Goal: Communication & Community: Answer question/provide support

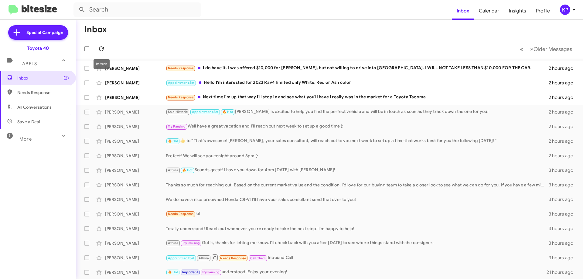
click at [99, 51] on icon at bounding box center [101, 48] width 7 height 7
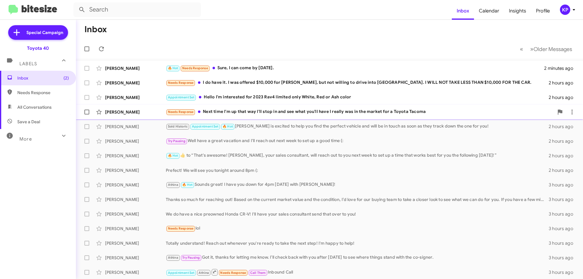
click at [145, 114] on div "[PERSON_NAME]" at bounding box center [135, 112] width 61 height 6
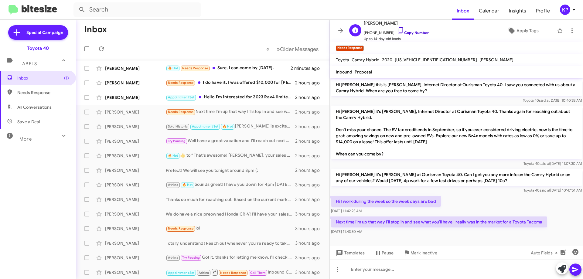
click at [411, 32] on link "Copy Number" at bounding box center [413, 32] width 32 height 5
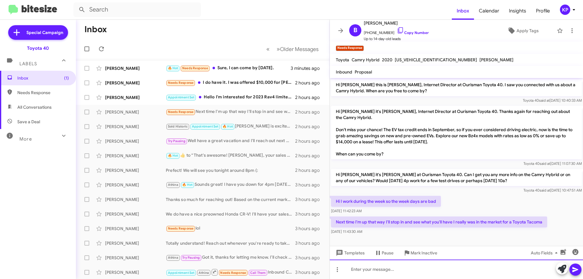
click at [372, 272] on div at bounding box center [456, 268] width 253 height 19
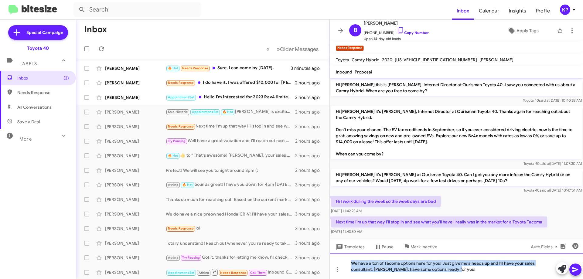
drag, startPoint x: 467, startPoint y: 273, endPoint x: 332, endPoint y: 261, distance: 135.0
click at [332, 261] on div "We have a ton of Tacoma options here for you! Just give me a heads up and I'll …" at bounding box center [456, 265] width 253 height 25
copy div "We have a ton of Tacoma options here for you! Just give me a heads up and I'll …"
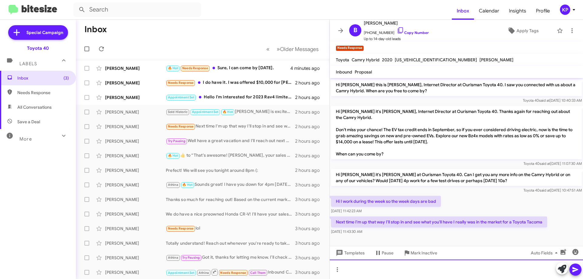
click at [368, 270] on div at bounding box center [456, 268] width 253 height 19
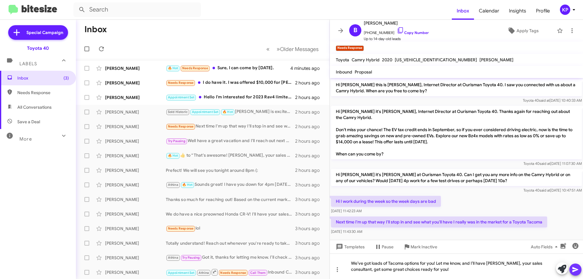
click at [573, 268] on icon at bounding box center [575, 269] width 6 height 5
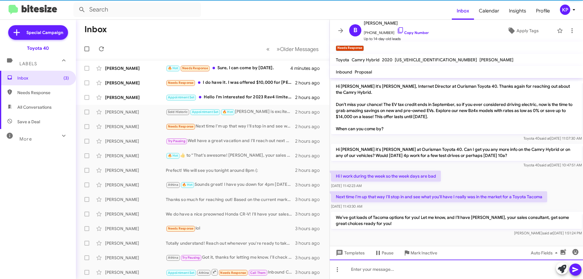
scroll to position [26, 0]
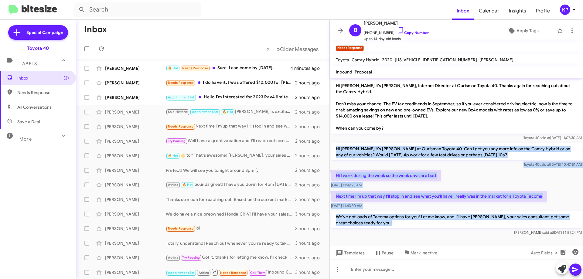
drag, startPoint x: 333, startPoint y: 147, endPoint x: 434, endPoint y: 236, distance: 134.9
click at [434, 236] on div "Hi Brian this is Morgan Anderson, Internet Director at Ourisman Toyota 40. I sa…" at bounding box center [456, 144] width 253 height 185
copy div "Hi Brian it's Morgan Anderson at Ourisman Toyota 40. Can I get you any more inf…"
click at [439, 235] on div "Kelsey said at Aug 14, 2025, 1:51:24 PM" at bounding box center [456, 232] width 251 height 6
click at [430, 232] on div "Kelsey said at Aug 14, 2025, 1:51:24 PM" at bounding box center [456, 232] width 251 height 6
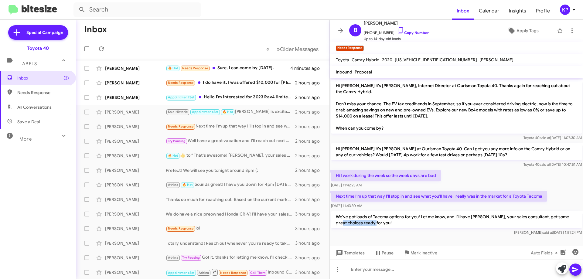
drag, startPoint x: 347, startPoint y: 224, endPoint x: 390, endPoint y: 225, distance: 42.8
click at [390, 225] on p "We’ve got loads of Tacoma options for you! Let me know, and I’ll have Abdul, yo…" at bounding box center [456, 219] width 251 height 17
click at [395, 236] on div "We’ve got loads of Tacoma options for you! Let me know, and I’ll have Abdul, yo…" at bounding box center [456, 223] width 253 height 27
click at [345, 28] on span at bounding box center [340, 30] width 12 height 7
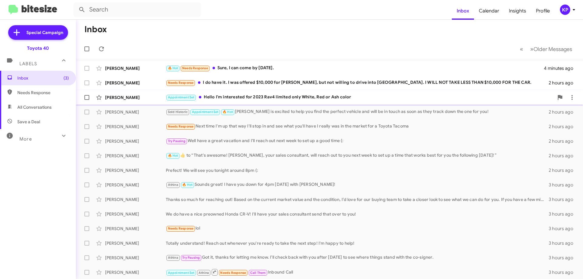
click at [158, 99] on div "[PERSON_NAME]" at bounding box center [135, 97] width 61 height 6
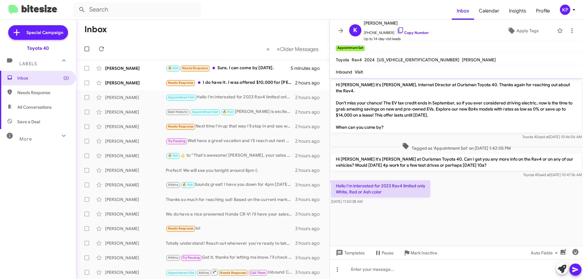
drag, startPoint x: 382, startPoint y: 180, endPoint x: 407, endPoint y: 194, distance: 28.5
click at [407, 194] on div "Hello I'm interested for 2023 Rav4 limited only White, Red or Ash color Aug 14,…" at bounding box center [380, 192] width 99 height 24
click at [409, 210] on cdk-virtual-scroll-viewport "Hi Kingsford it's Morgan Anderson, Internet Director at Ourisman Toyota 40. Tha…" at bounding box center [456, 162] width 253 height 168
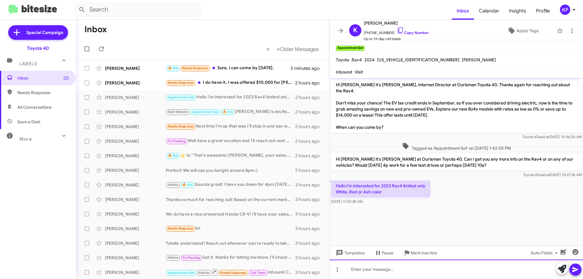
click at [415, 269] on div at bounding box center [456, 268] width 253 height 19
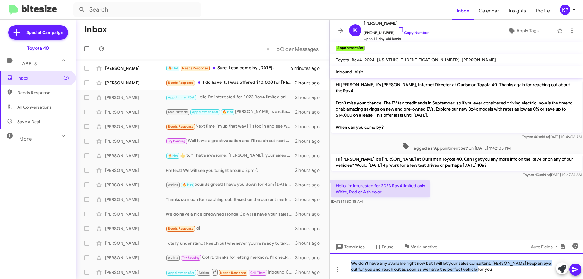
drag, startPoint x: 484, startPoint y: 270, endPoint x: 336, endPoint y: 261, distance: 148.7
click at [334, 259] on div "We don't have any available right now but I will let your sales consultant, Abd…" at bounding box center [456, 265] width 253 height 25
click at [404, 32] on link "Copy Number" at bounding box center [413, 32] width 32 height 5
copy div "We don't have any available right now but I will let your sales consultant, Abd…"
drag, startPoint x: 479, startPoint y: 268, endPoint x: 327, endPoint y: 253, distance: 152.5
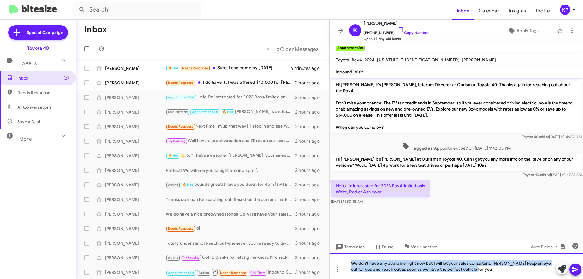
click at [327, 253] on div "Inbox « Previous » Next Older Messages Aubrey Miller-Schmidt 🔥 Hot Needs Respon…" at bounding box center [329, 149] width 507 height 259
copy div "We don't have any available right now but I will let your sales consultant, Abd…"
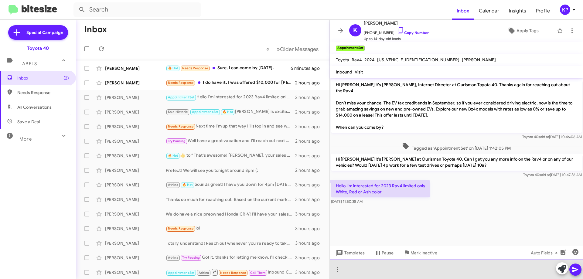
click at [365, 267] on div at bounding box center [456, 268] width 253 height 19
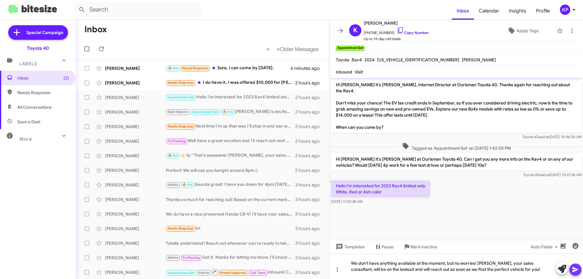
click at [575, 270] on icon at bounding box center [575, 269] width 6 height 5
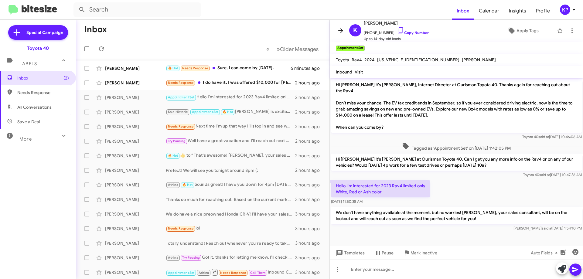
click at [346, 28] on span at bounding box center [340, 30] width 12 height 7
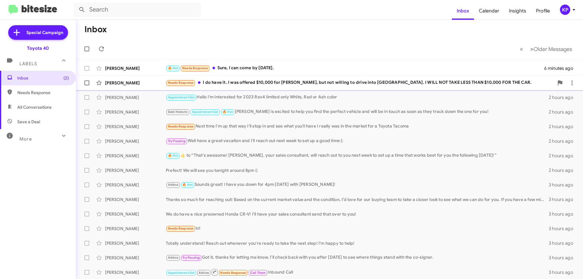
click at [155, 84] on div "[PERSON_NAME]" at bounding box center [135, 83] width 61 height 6
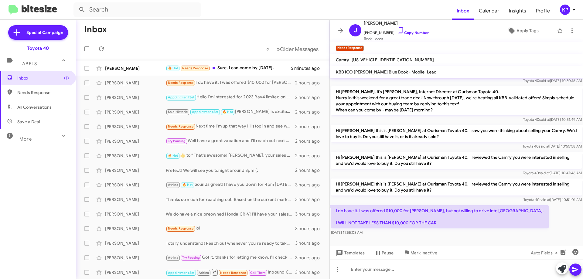
scroll to position [50, 0]
drag, startPoint x: 395, startPoint y: 222, endPoint x: 473, endPoint y: 222, distance: 78.9
click at [473, 222] on p "I do have it. I was offered $10,000 for [PERSON_NAME], but not willing to drive…" at bounding box center [440, 216] width 218 height 23
click at [541, 218] on div "I do have it. I was offered $10,000 for Carvana, but not willing to drive into …" at bounding box center [456, 220] width 253 height 33
click at [413, 32] on link "Copy Number" at bounding box center [413, 32] width 32 height 5
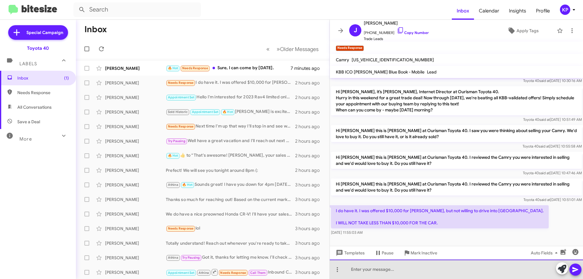
click at [381, 271] on div at bounding box center [456, 268] width 253 height 19
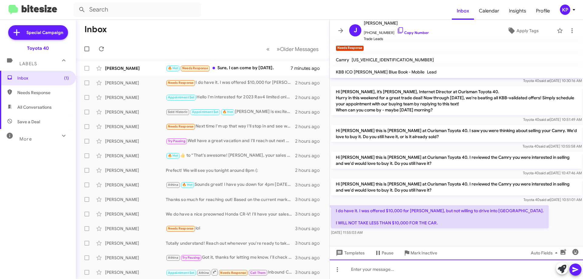
paste div
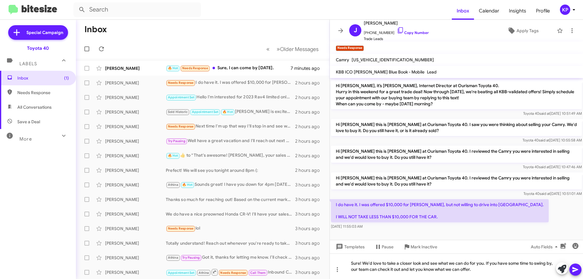
click at [578, 269] on icon at bounding box center [574, 269] width 7 height 7
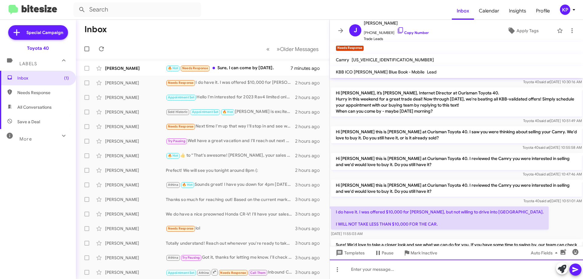
scroll to position [78, 0]
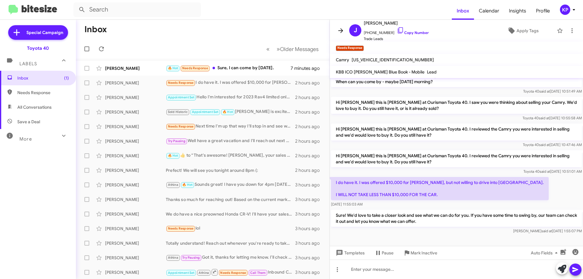
click at [338, 27] on button at bounding box center [340, 31] width 12 height 12
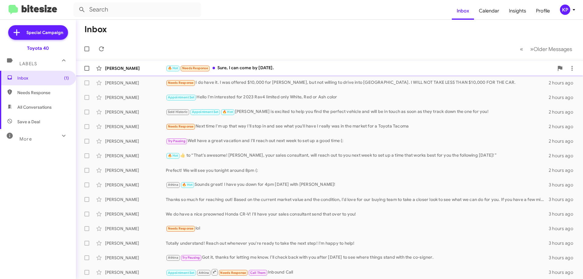
click at [160, 68] on div "[PERSON_NAME]" at bounding box center [135, 68] width 61 height 6
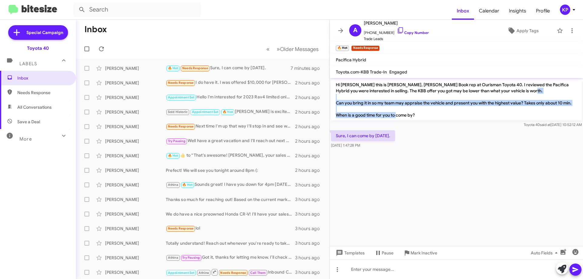
drag, startPoint x: 343, startPoint y: 104, endPoint x: 451, endPoint y: 128, distance: 111.0
click at [446, 119] on p "Hi Aubrey this is Morgan Anderson, Kelly Blue Book rep at Ourisman Toyota 40. I…" at bounding box center [456, 99] width 251 height 41
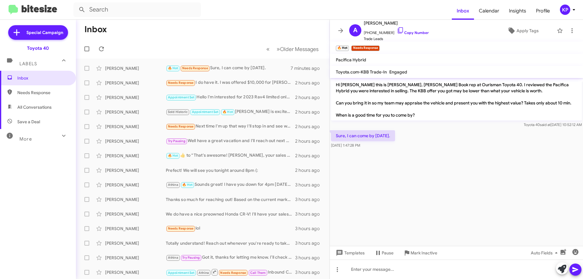
drag, startPoint x: 451, startPoint y: 128, endPoint x: 477, endPoint y: 133, distance: 26.2
click at [451, 128] on div "Hi Aubrey this is Morgan Anderson, Kelly Blue Book rep at Ourisman Toyota 40. I…" at bounding box center [456, 103] width 253 height 51
click at [406, 31] on link "Copy Number" at bounding box center [413, 32] width 32 height 5
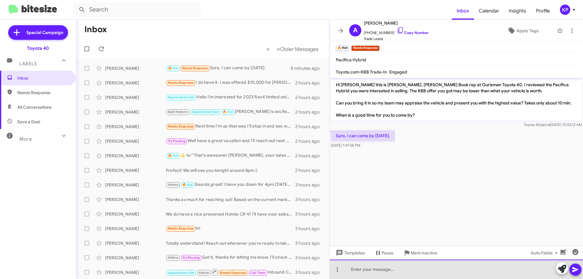
click at [384, 269] on div at bounding box center [456, 268] width 253 height 19
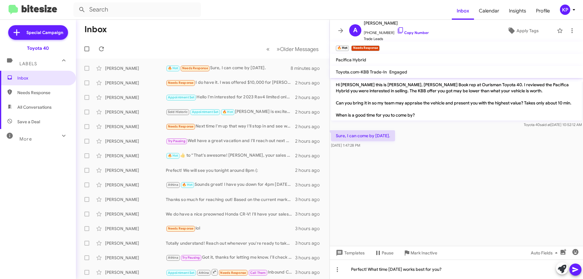
click at [574, 266] on icon at bounding box center [574, 269] width 7 height 7
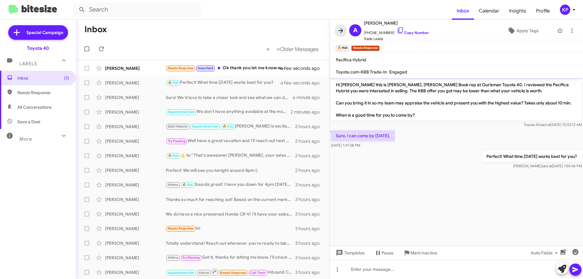
click at [341, 34] on button at bounding box center [340, 31] width 12 height 12
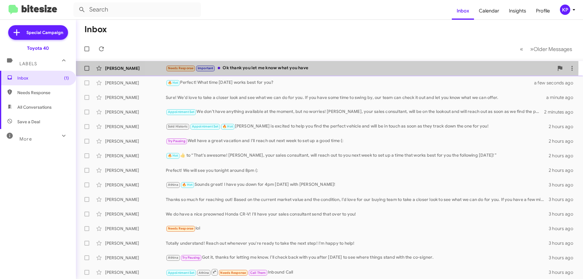
click at [323, 68] on div "Needs Response Important Ok thank you let me know what you have" at bounding box center [360, 68] width 388 height 7
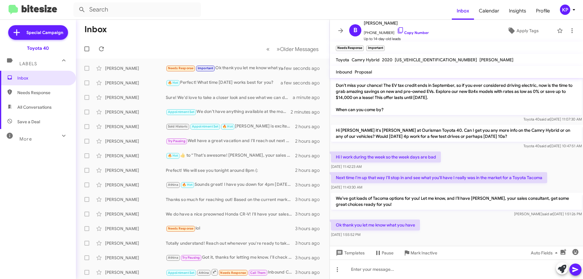
scroll to position [48, 0]
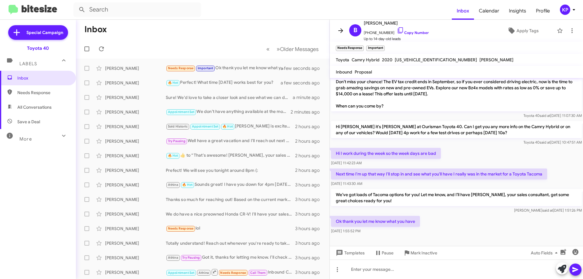
click at [341, 32] on icon at bounding box center [340, 30] width 5 height 5
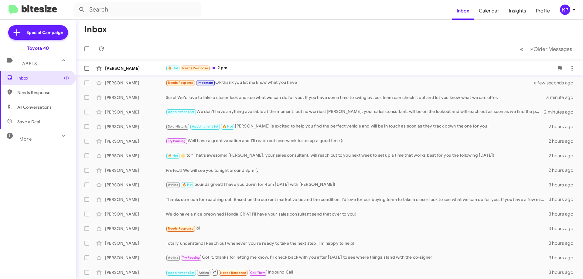
click at [242, 70] on div "🔥 Hot Needs Response 2 pm" at bounding box center [360, 68] width 388 height 7
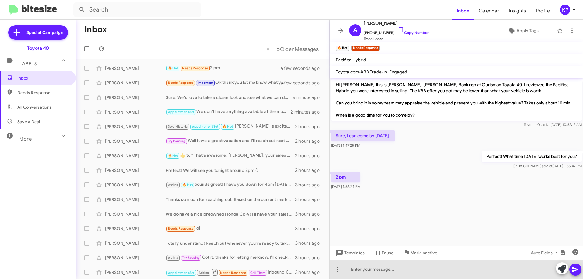
click at [394, 267] on div at bounding box center [456, 268] width 253 height 19
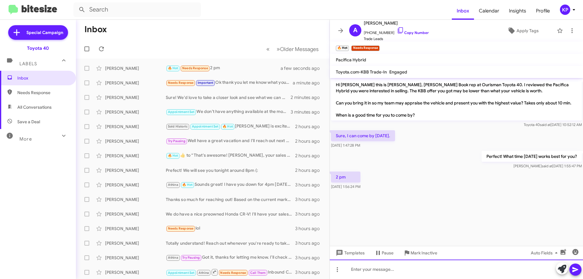
click at [420, 272] on div at bounding box center [456, 268] width 253 height 19
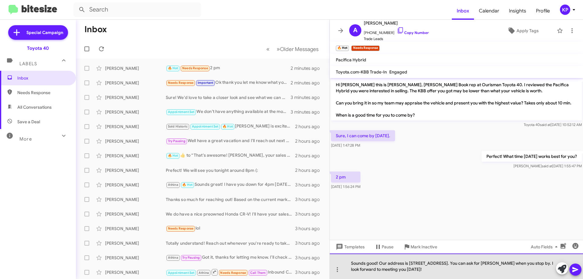
drag, startPoint x: 485, startPoint y: 271, endPoint x: 348, endPoint y: 264, distance: 137.4
click at [348, 264] on div "Sounds good! Our address is 1101 Business Center Way, Edgewood, MD 21040. You c…" at bounding box center [456, 265] width 253 height 25
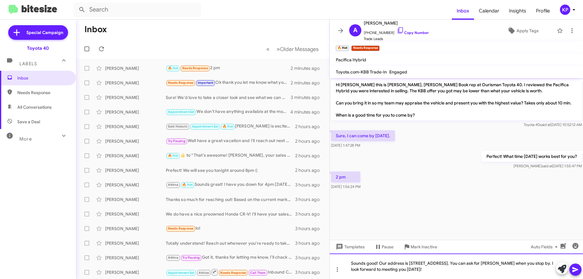
copy div "Sounds good! Our address is 1101 Business Center Way, Edgewood, MD 21040. You c…"
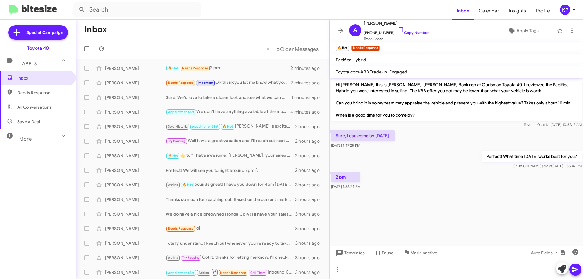
click at [372, 266] on div at bounding box center [456, 268] width 253 height 19
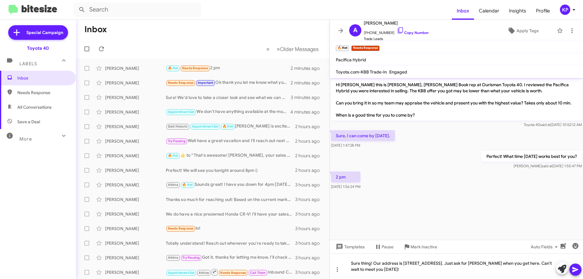
click at [577, 272] on icon at bounding box center [574, 269] width 7 height 7
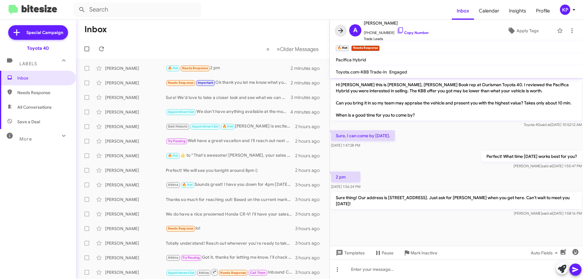
click at [340, 30] on icon at bounding box center [340, 30] width 7 height 7
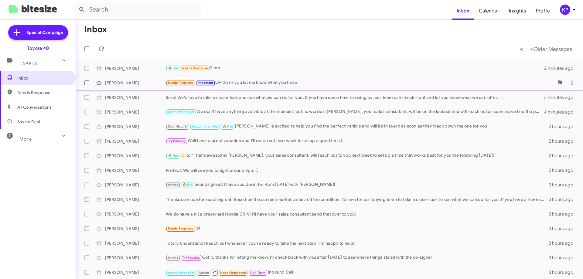
click at [150, 83] on div "[PERSON_NAME]" at bounding box center [135, 83] width 61 height 6
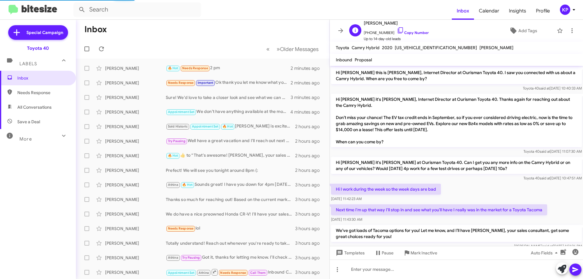
scroll to position [36, 0]
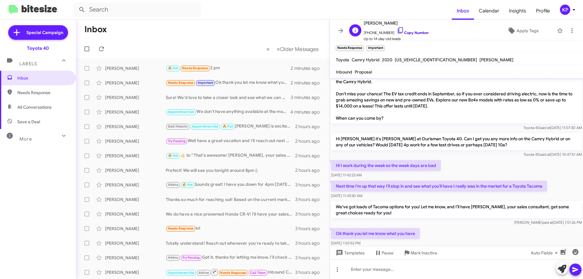
click at [413, 33] on link "Copy Number" at bounding box center [413, 32] width 32 height 5
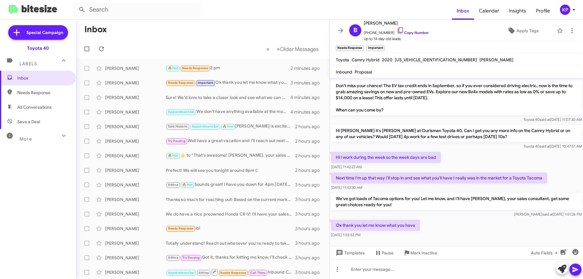
scroll to position [48, 0]
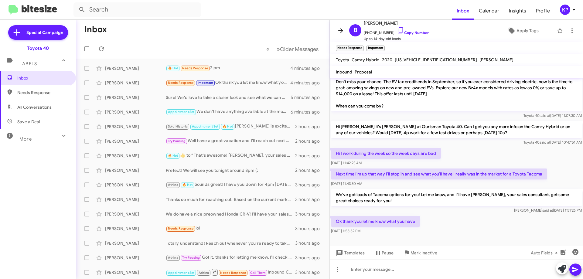
click at [343, 32] on icon at bounding box center [340, 30] width 7 height 7
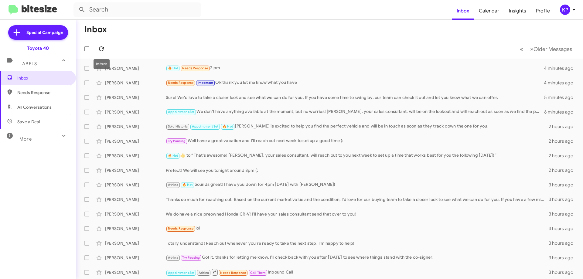
click at [103, 48] on icon at bounding box center [101, 48] width 5 height 5
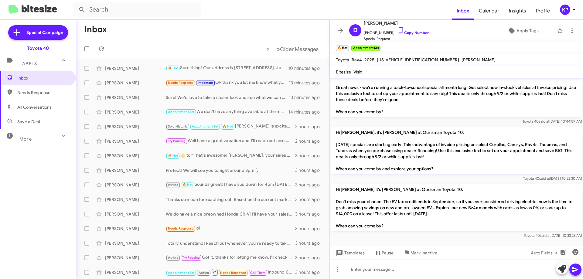
scroll to position [533, 0]
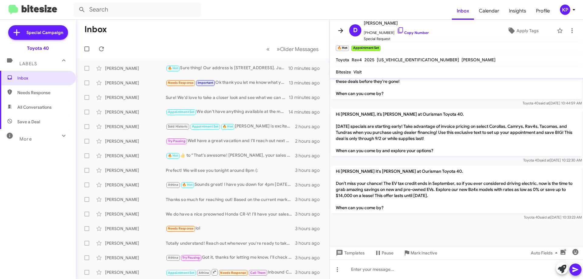
click at [340, 30] on icon at bounding box center [340, 30] width 7 height 7
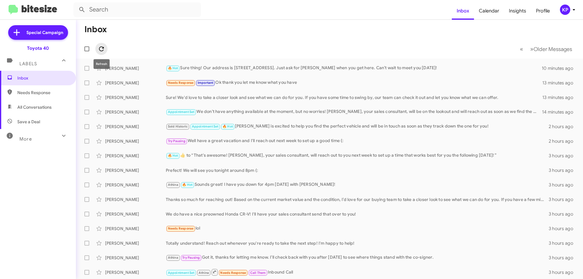
click at [105, 48] on span at bounding box center [101, 48] width 12 height 7
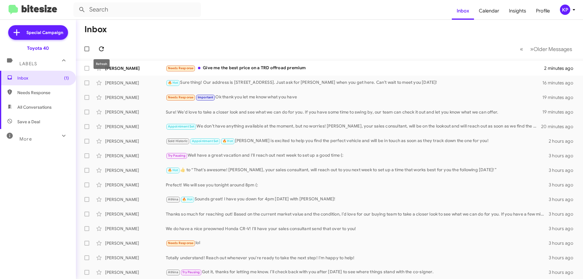
click at [102, 49] on icon at bounding box center [101, 48] width 7 height 7
click at [151, 69] on div "[PERSON_NAME]" at bounding box center [135, 68] width 61 height 6
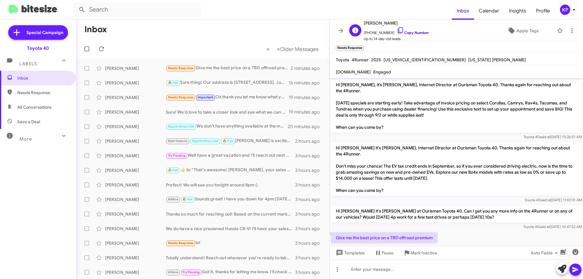
click at [413, 33] on link "Copy Number" at bounding box center [413, 32] width 32 height 5
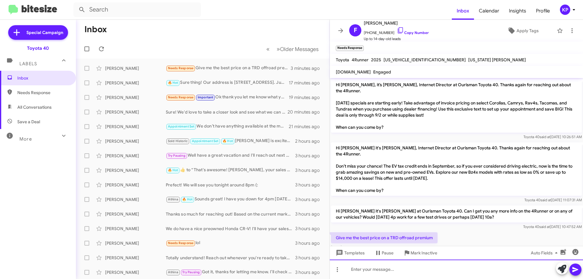
click at [383, 267] on div at bounding box center [456, 268] width 253 height 19
drag, startPoint x: 482, startPoint y: 268, endPoint x: 334, endPoint y: 271, distance: 148.1
click at [334, 271] on div "I will have your sales consultant, [PERSON_NAME], get that right over to you!" at bounding box center [456, 268] width 253 height 19
copy div "I will have your sales consultant, [PERSON_NAME], get that right over to you!"
click at [389, 268] on div at bounding box center [456, 268] width 253 height 19
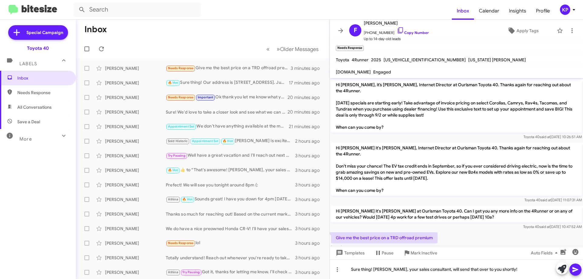
click at [575, 269] on icon at bounding box center [575, 269] width 6 height 5
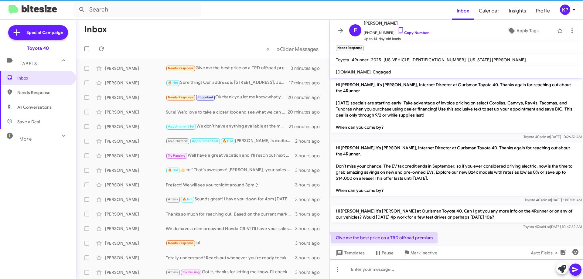
scroll to position [34, 0]
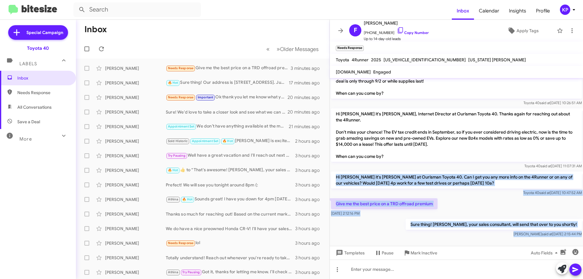
drag, startPoint x: 335, startPoint y: 175, endPoint x: 519, endPoint y: 244, distance: 196.2
click at [519, 244] on cdk-virtual-scroll-viewport "Hi [PERSON_NAME], it’s [PERSON_NAME], Internet Director at Ourisman Toyota 40. …" at bounding box center [456, 162] width 253 height 168
copy div "Hi [PERSON_NAME] it's [PERSON_NAME] at Ourisman Toyota 40. Can I get you any mo…"
click at [449, 205] on div "Give me the best price on a TRD offroad premium [DATE] 2:12:16 PM" at bounding box center [456, 207] width 253 height 21
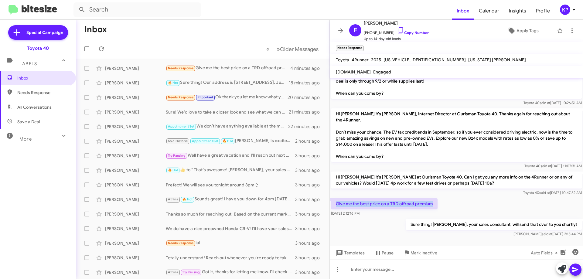
drag, startPoint x: 432, startPoint y: 203, endPoint x: 332, endPoint y: 206, distance: 100.2
click at [332, 206] on p "Give me the best price on a TRD offroad premium" at bounding box center [384, 203] width 107 height 11
copy p "Give me the best price on a TRD offroad premium"
click at [447, 195] on div "Toyota 40 said at [DATE] 10:47:52 AM" at bounding box center [456, 193] width 251 height 6
click at [338, 30] on icon at bounding box center [340, 30] width 7 height 7
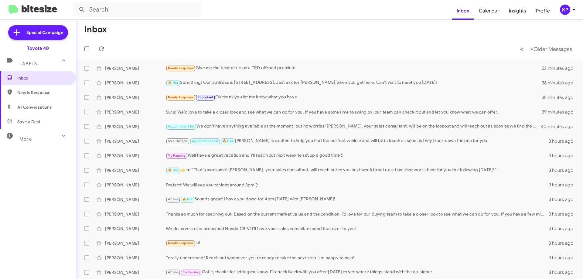
click at [108, 49] on mat-toolbar-row "« Previous » Next Older Messages" at bounding box center [329, 48] width 507 height 19
click at [101, 49] on icon at bounding box center [101, 48] width 7 height 7
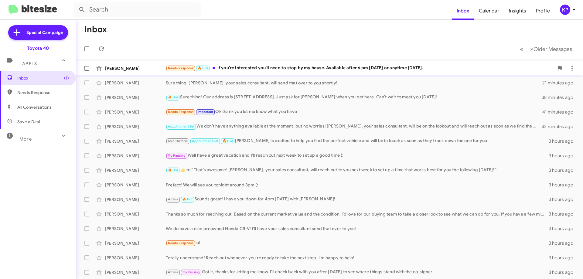
click at [147, 68] on div "[PERSON_NAME]" at bounding box center [135, 68] width 61 height 6
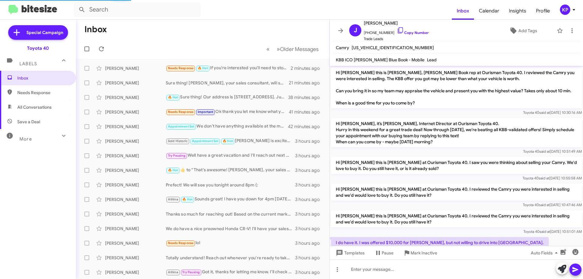
scroll to position [88, 0]
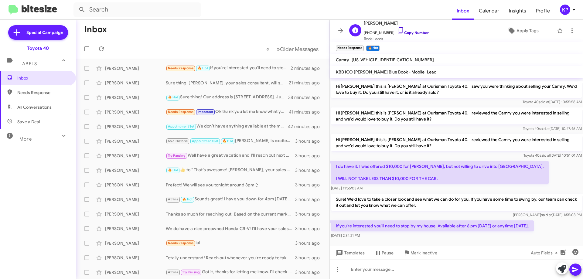
click at [414, 33] on link "Copy Number" at bounding box center [413, 32] width 32 height 5
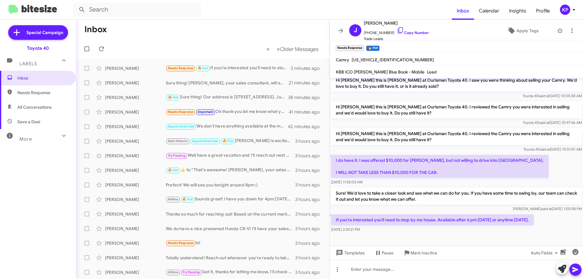
scroll to position [100, 0]
click at [414, 34] on link "Copy Number" at bounding box center [413, 32] width 32 height 5
click at [565, 250] on icon at bounding box center [564, 249] width 3 height 3
click at [356, 59] on span "[US_VEHICLE_IDENTIFICATION_NUMBER]" at bounding box center [392, 59] width 82 height 5
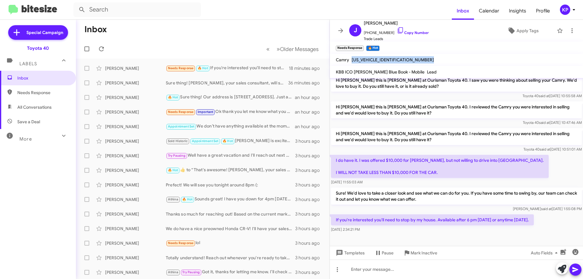
click at [356, 59] on span "[US_VEHICLE_IDENTIFICATION_NUMBER]" at bounding box center [392, 59] width 82 height 5
copy span "[US_VEHICLE_IDENTIFICATION_NUMBER]"
click at [337, 31] on icon at bounding box center [340, 30] width 7 height 7
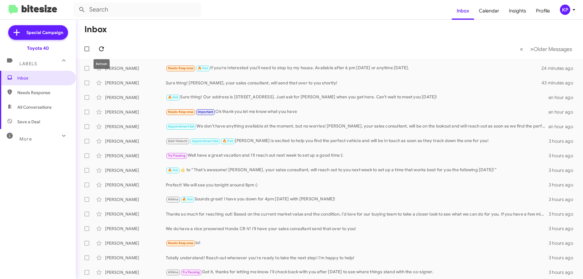
click at [100, 49] on icon at bounding box center [101, 48] width 5 height 5
click at [231, 66] on div "Needs Response 🔥 Hot If you're interested you'll need to stop by my house. Avai…" at bounding box center [360, 68] width 388 height 7
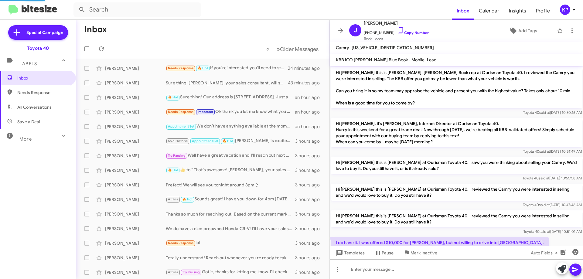
scroll to position [88, 0]
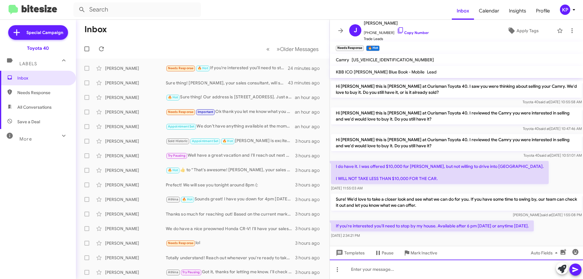
click at [397, 268] on div at bounding box center [456, 268] width 253 height 19
drag, startPoint x: 542, startPoint y: 269, endPoint x: 346, endPoint y: 274, distance: 196.4
click at [345, 273] on div "I got your information over to my used car manager! He will be in touch if he c…" at bounding box center [456, 268] width 253 height 19
copy div "I got your information over to my used car manager! He will be in touch if he c…"
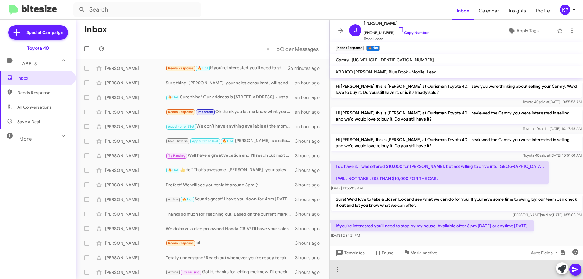
click at [356, 268] on div at bounding box center [456, 268] width 253 height 19
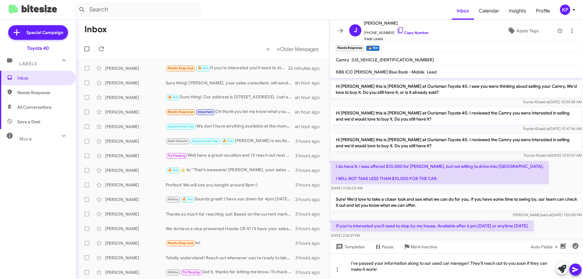
click at [576, 269] on icon at bounding box center [575, 269] width 6 height 5
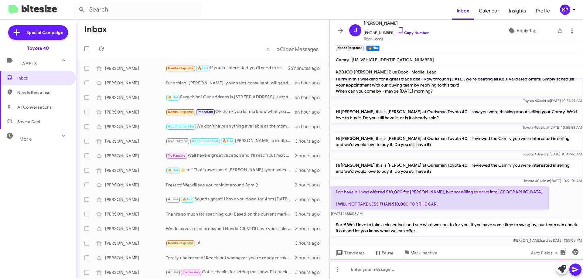
scroll to position [123, 0]
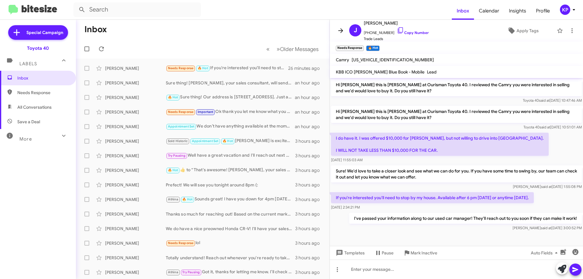
click at [341, 29] on icon at bounding box center [340, 30] width 7 height 7
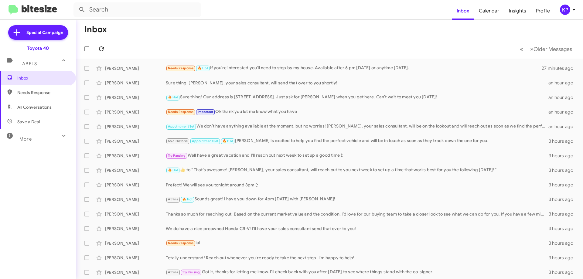
click at [99, 49] on icon at bounding box center [101, 48] width 7 height 7
click at [149, 69] on div "[PERSON_NAME]" at bounding box center [135, 68] width 61 height 6
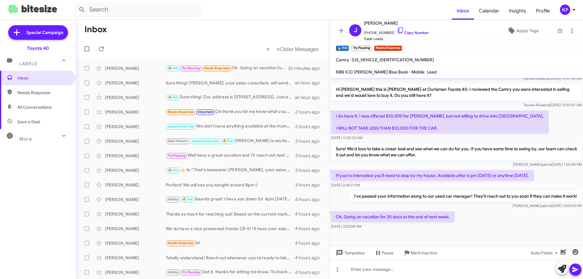
scroll to position [145, 0]
drag, startPoint x: 469, startPoint y: 196, endPoint x: 568, endPoint y: 202, distance: 98.5
click at [568, 202] on div "I've passed your information along to our used car manager! They'll reach out t…" at bounding box center [465, 200] width 232 height 18
click at [522, 226] on div "Ok. Going on vacation for 35 days at the end of next week. [DATE] 3:02:08 PM" at bounding box center [456, 220] width 253 height 21
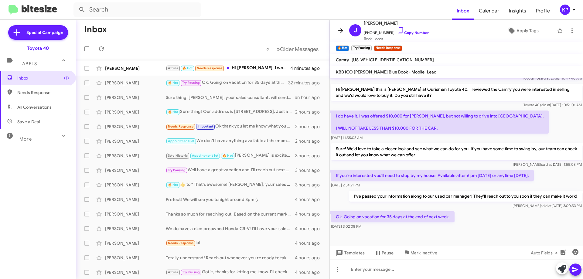
click at [343, 30] on icon at bounding box center [340, 30] width 7 height 7
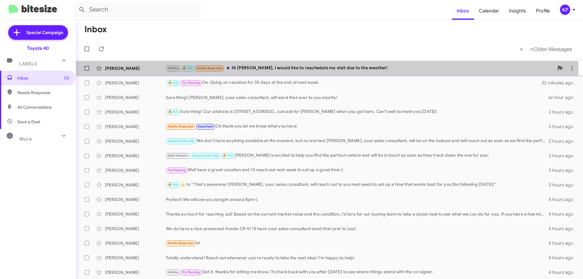
click at [299, 68] on div "Athina 🔥 Hot Needs Response Hi [PERSON_NAME], I would like to reschedule my vis…" at bounding box center [360, 68] width 388 height 7
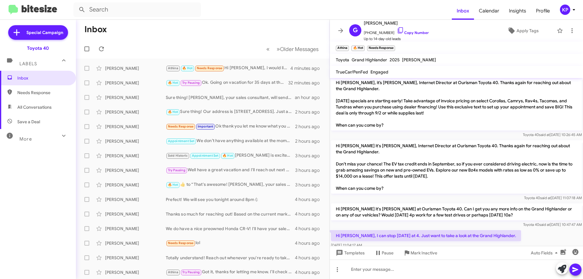
scroll to position [69, 0]
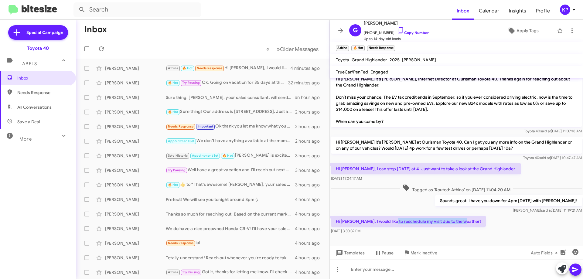
drag, startPoint x: 407, startPoint y: 222, endPoint x: 487, endPoint y: 222, distance: 79.5
click at [487, 222] on div "Hi [PERSON_NAME], I would like to reschedule my visit due to the weather! [DATE…" at bounding box center [456, 225] width 253 height 21
click at [490, 224] on div "Hi [PERSON_NAME], I would like to reschedule my visit due to the weather! [DATE…" at bounding box center [456, 225] width 253 height 21
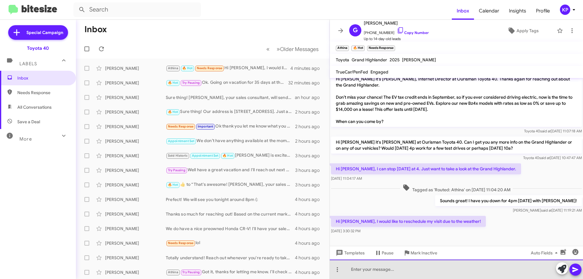
drag, startPoint x: 413, startPoint y: 271, endPoint x: 416, endPoint y: 270, distance: 3.1
click at [413, 271] on div at bounding box center [456, 268] width 253 height 19
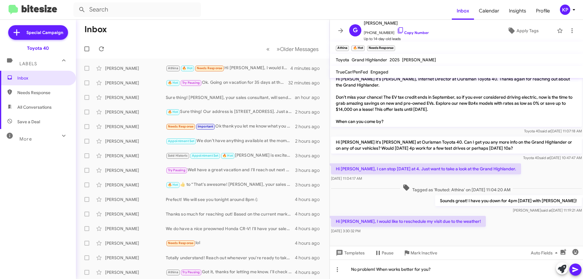
click at [579, 270] on button at bounding box center [575, 269] width 12 height 12
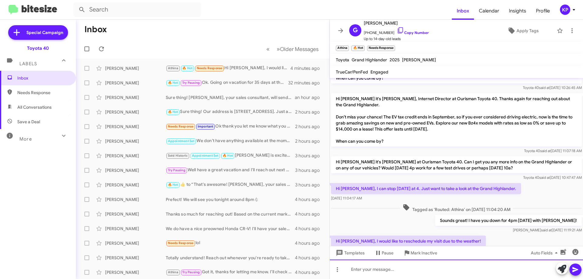
scroll to position [91, 0]
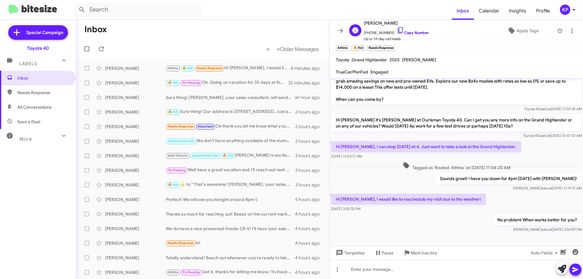
click at [414, 32] on link "Copy Number" at bounding box center [413, 32] width 32 height 5
